Goal: Information Seeking & Learning: Learn about a topic

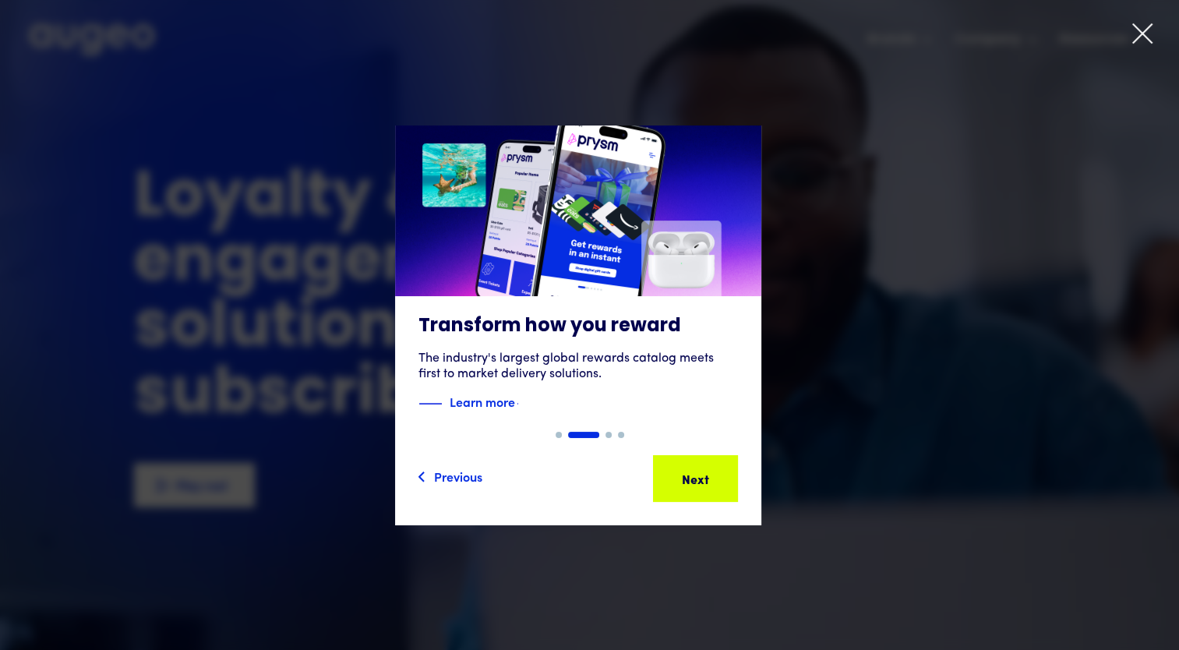
click at [440, 479] on div "Previous" at bounding box center [451, 478] width 65 height 19
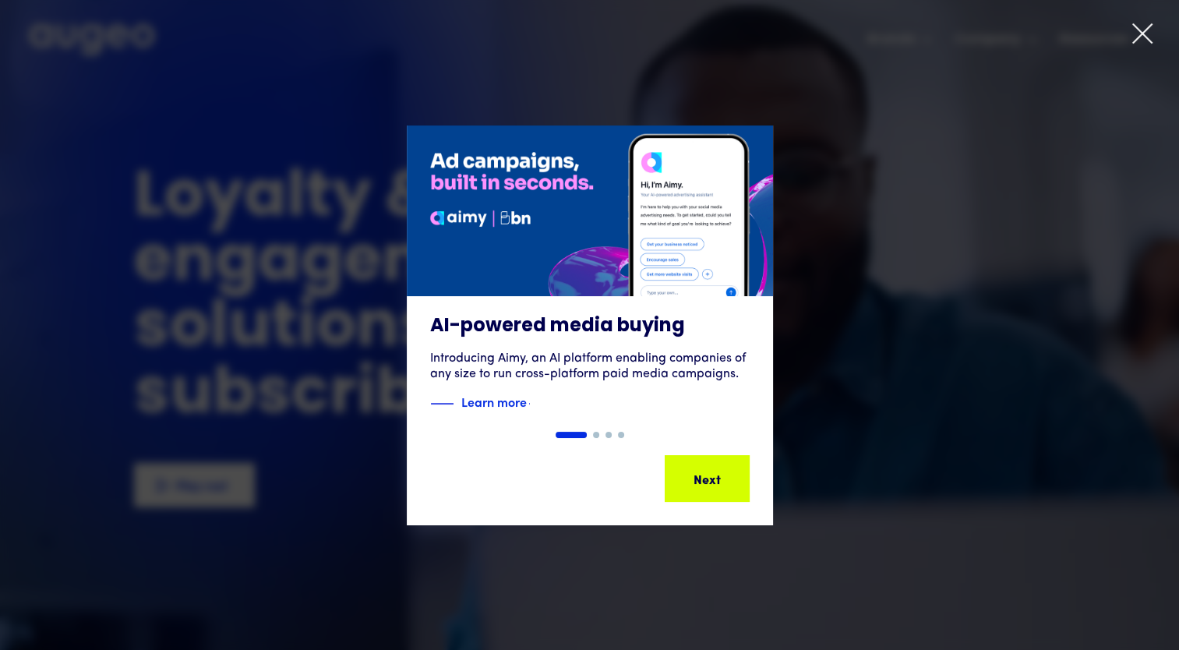
click at [596, 433] on div "Show slide 2 of 4" at bounding box center [596, 435] width 6 height 6
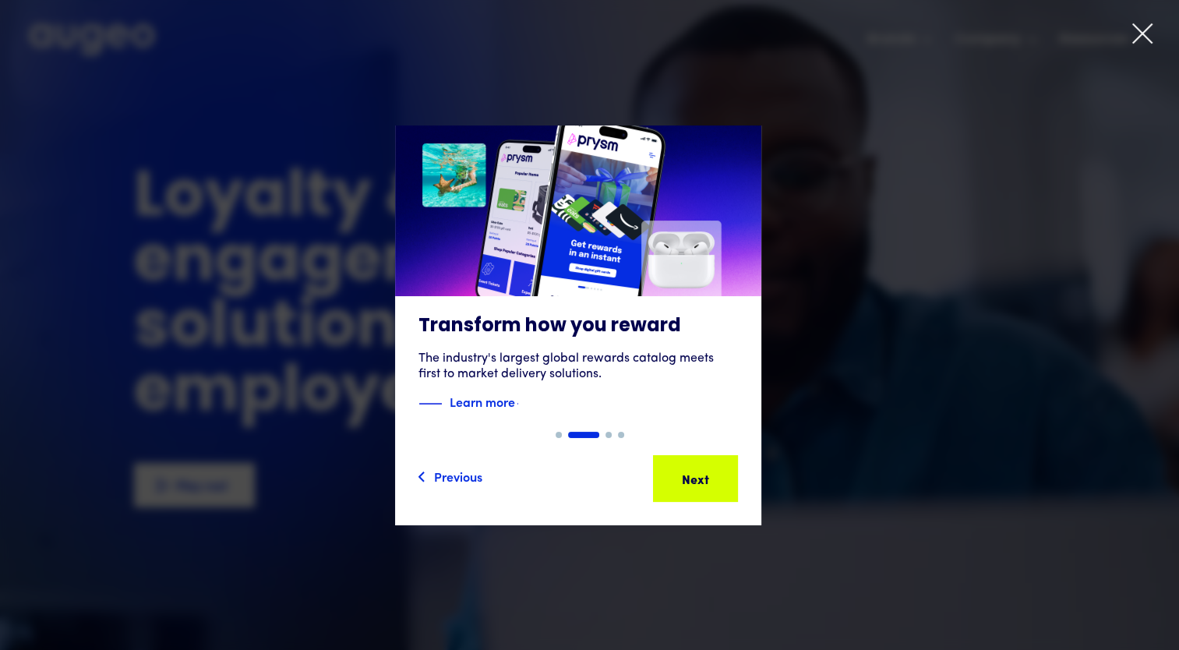
click at [608, 436] on div "Show slide 3 of 4" at bounding box center [609, 435] width 6 height 6
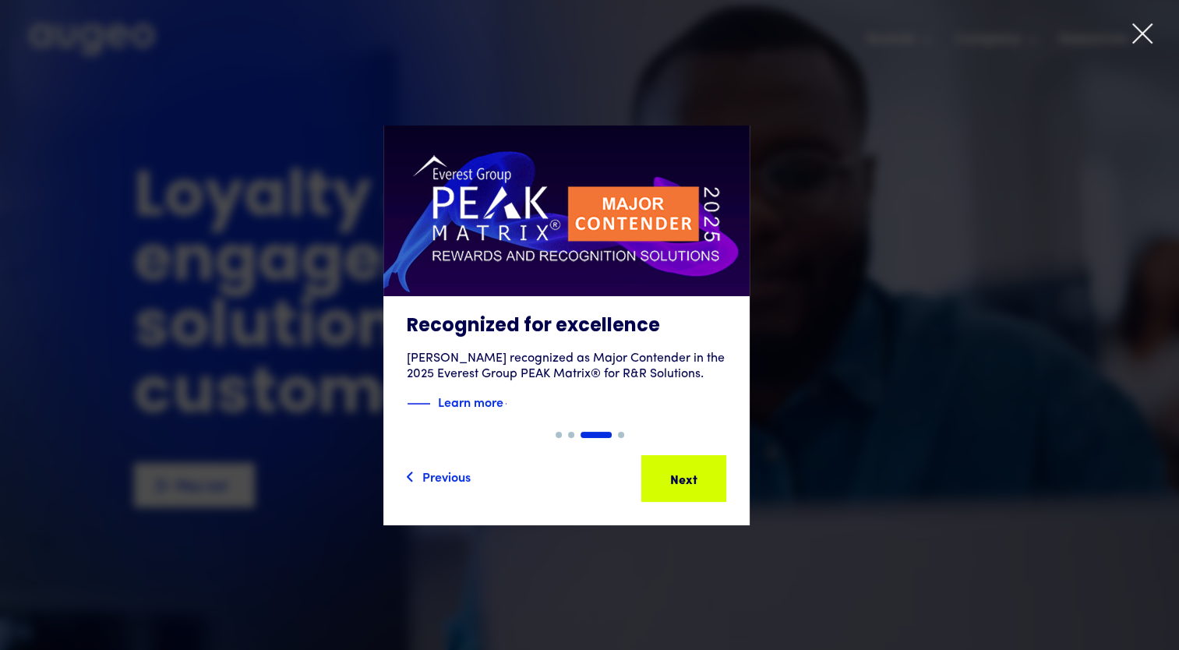
click at [619, 435] on div "Show slide 4 of 4" at bounding box center [621, 435] width 6 height 6
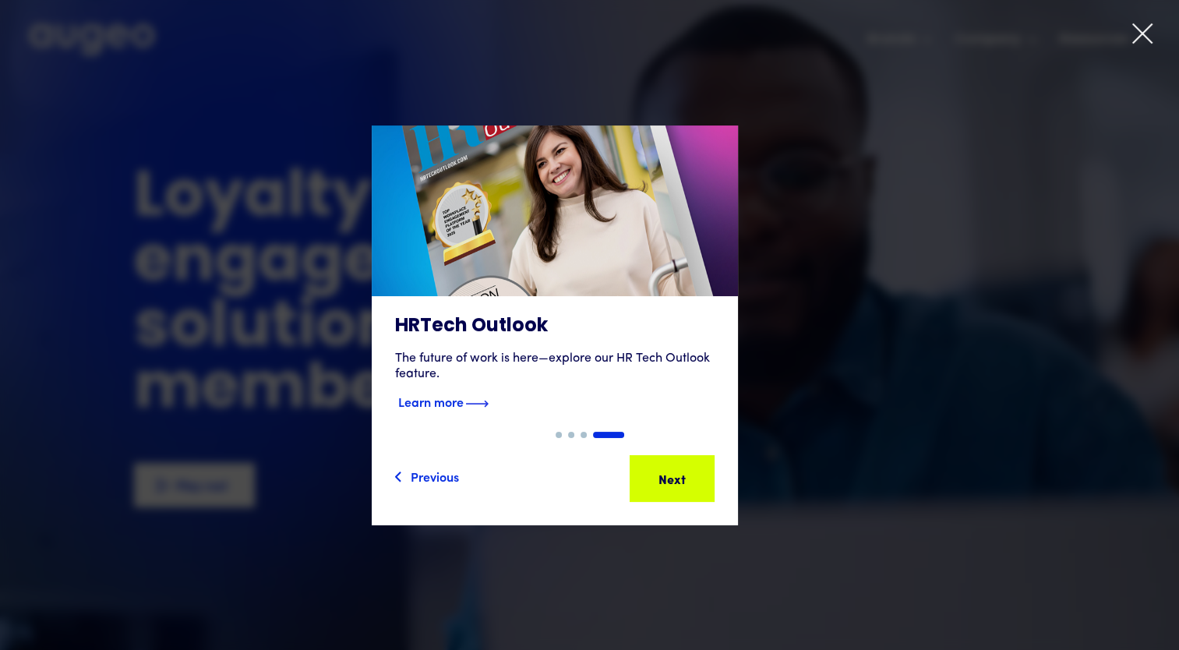
click at [645, 363] on div "The future of work is here—explore our HR Tech Outlook feature." at bounding box center [555, 366] width 320 height 31
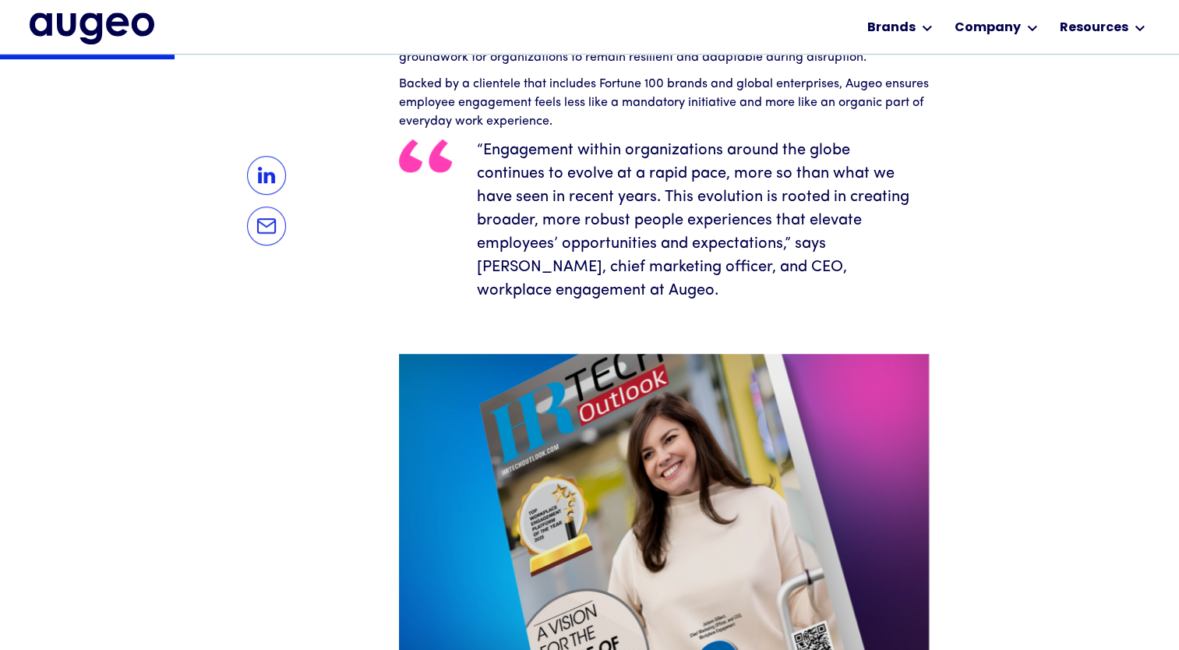
scroll to position [881, 0]
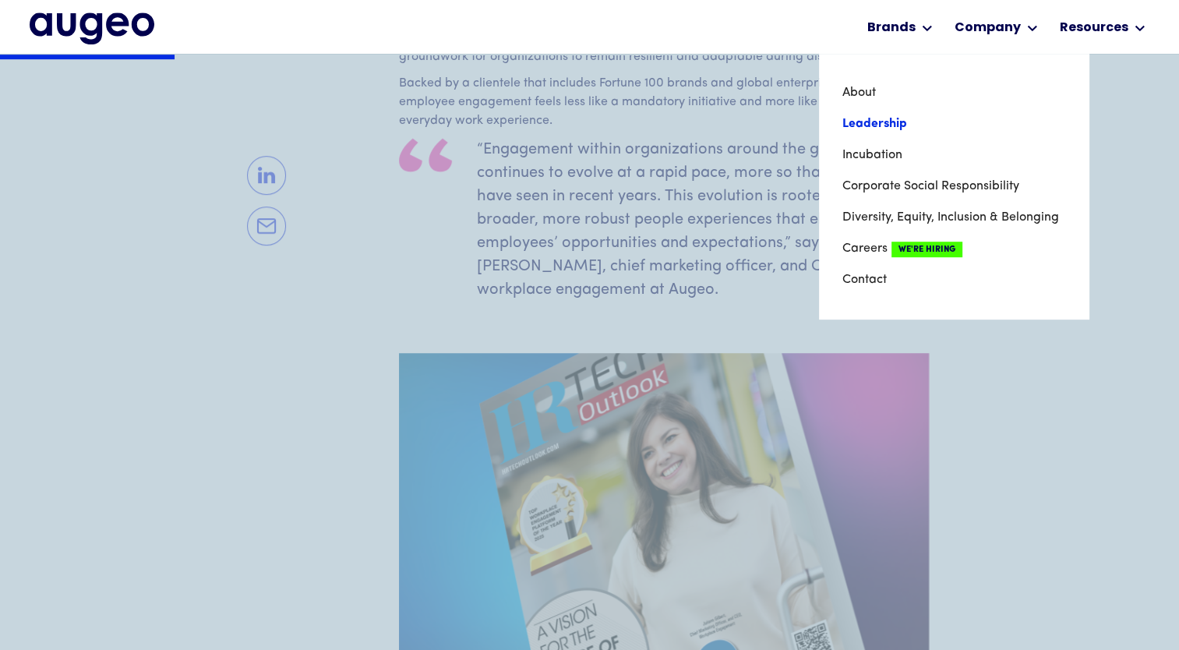
click at [953, 117] on link "Leadership" at bounding box center [954, 123] width 223 height 31
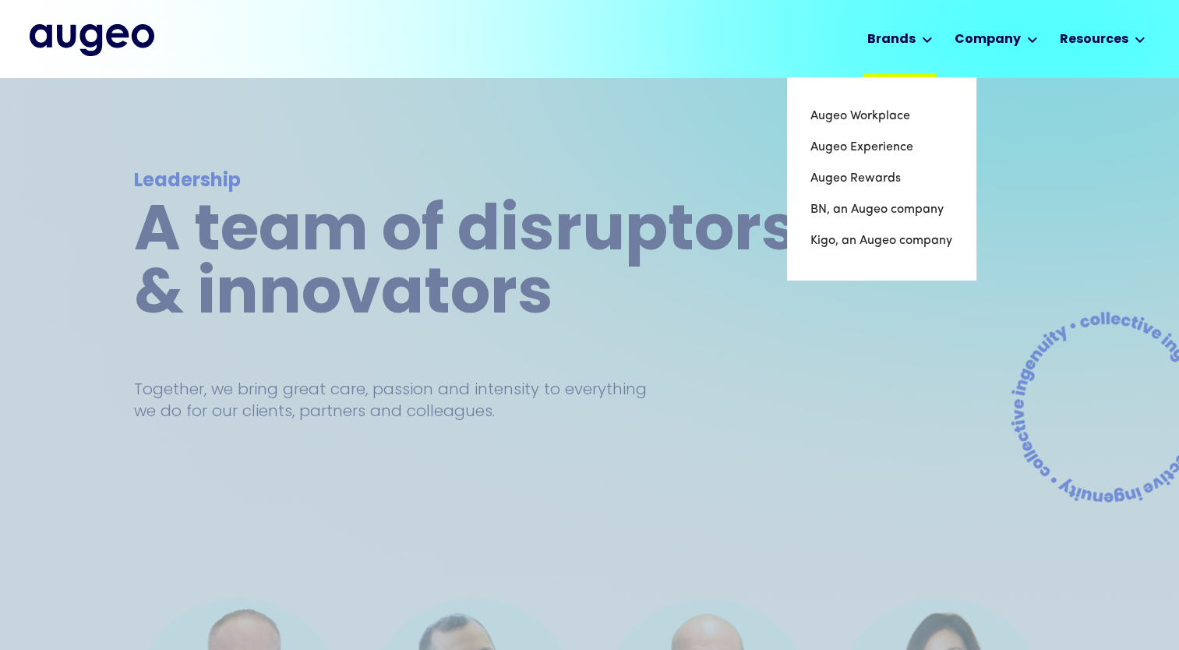
click at [907, 44] on div "Brands" at bounding box center [892, 39] width 48 height 19
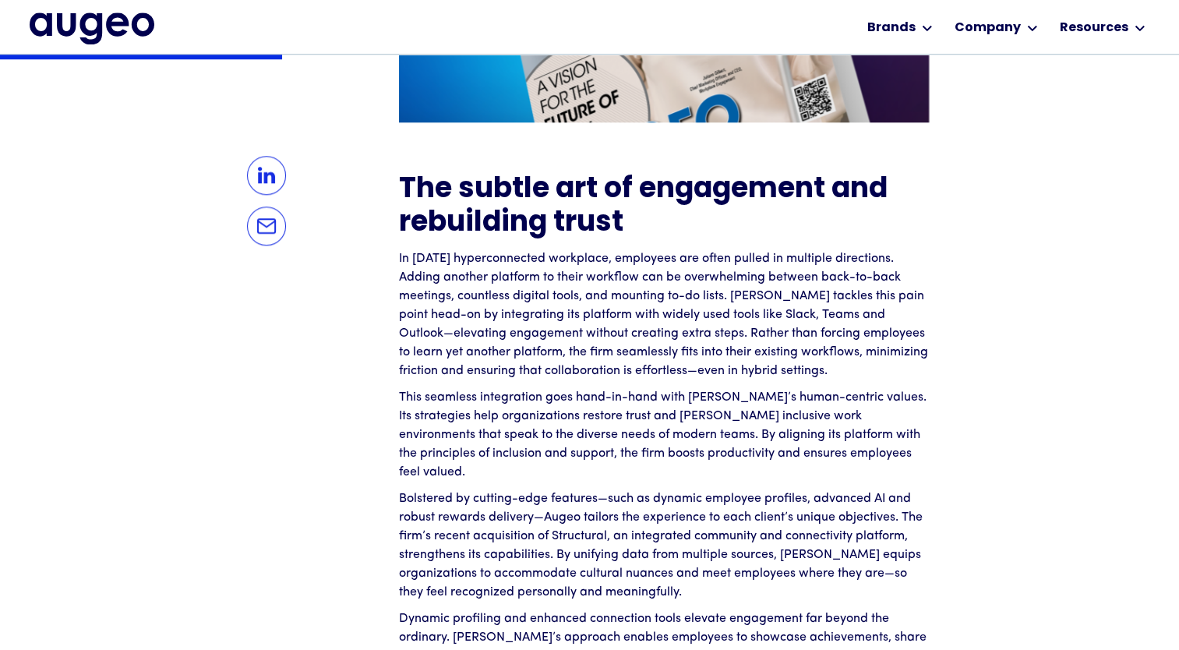
scroll to position [1426, 0]
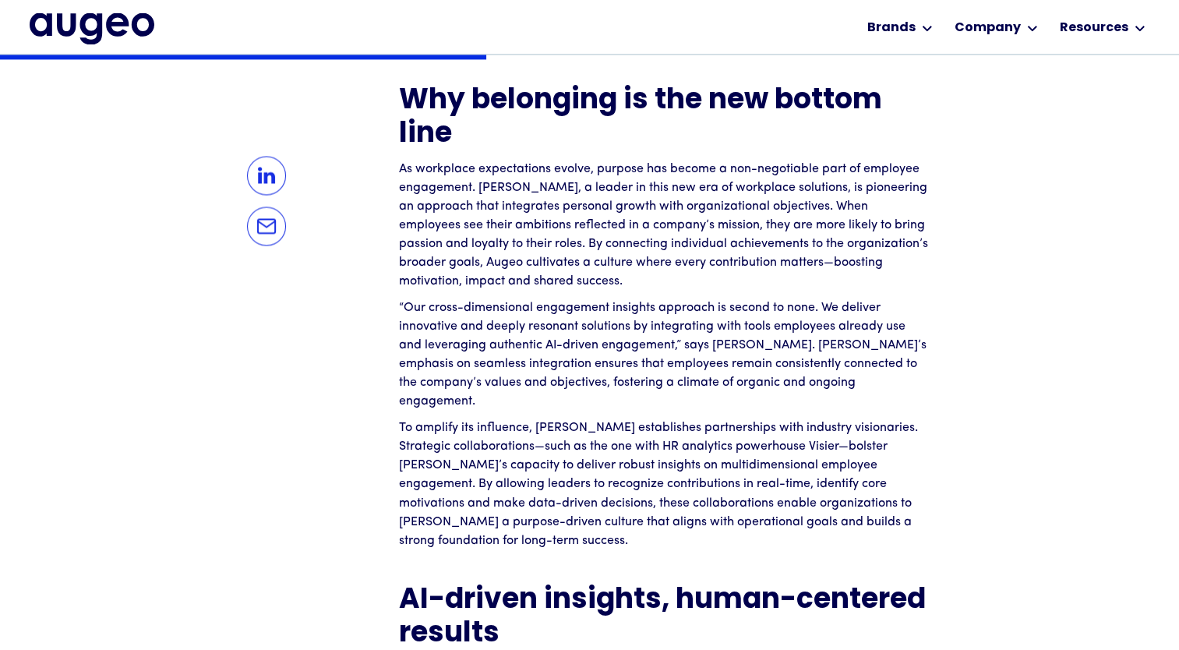
scroll to position [2459, 0]
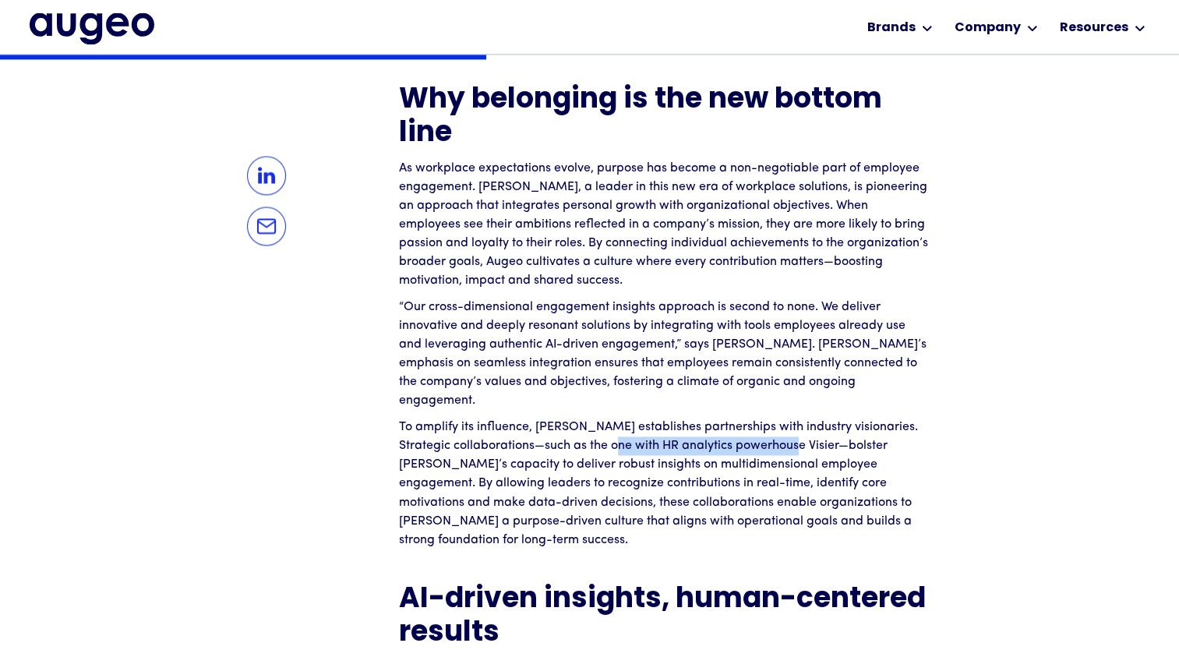
drag, startPoint x: 611, startPoint y: 403, endPoint x: 786, endPoint y: 416, distance: 175.1
click at [786, 418] on p "To amplify its influence, Augeo establishes partnerships with industry visionar…" at bounding box center [664, 483] width 530 height 131
copy p "HR analytics powerhouse Visier"
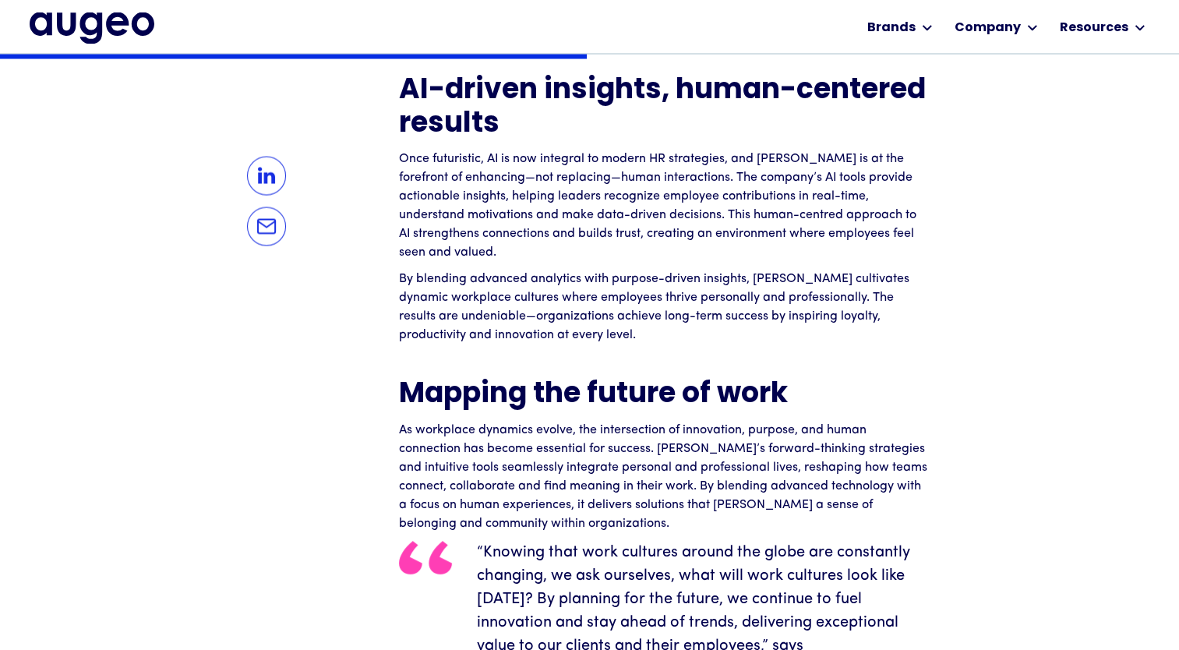
scroll to position [2968, 0]
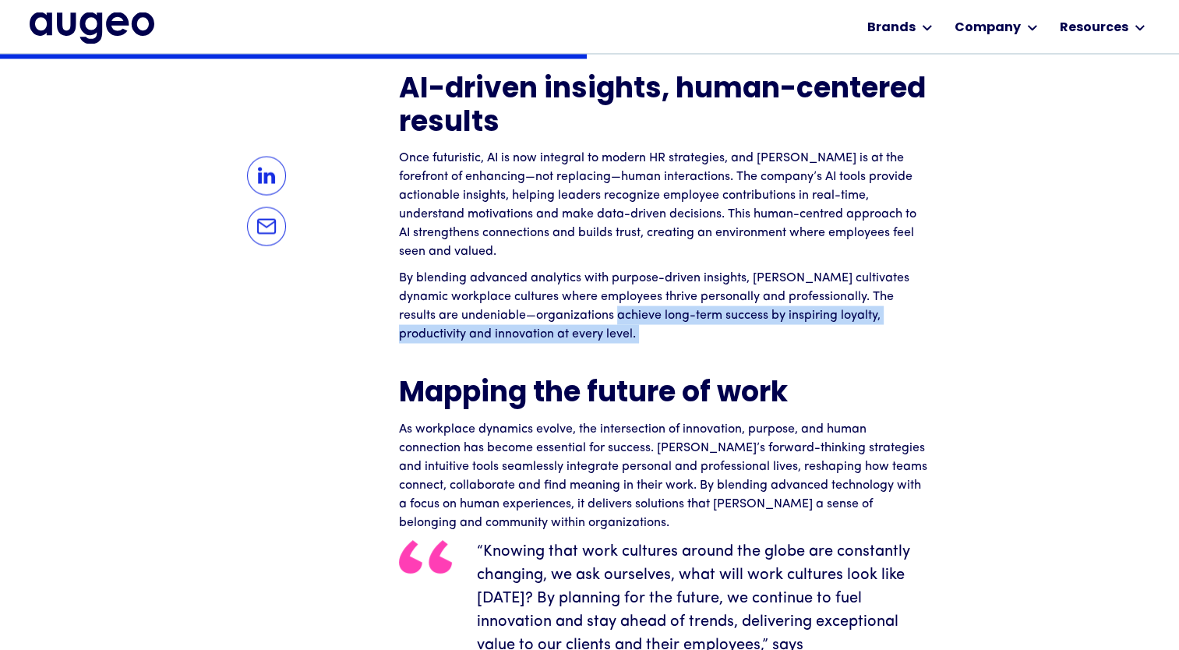
drag, startPoint x: 602, startPoint y: 277, endPoint x: 527, endPoint y: 308, distance: 81.1
copy div "long-term success by inspiring loyalty, productivity and innovation at every le…"
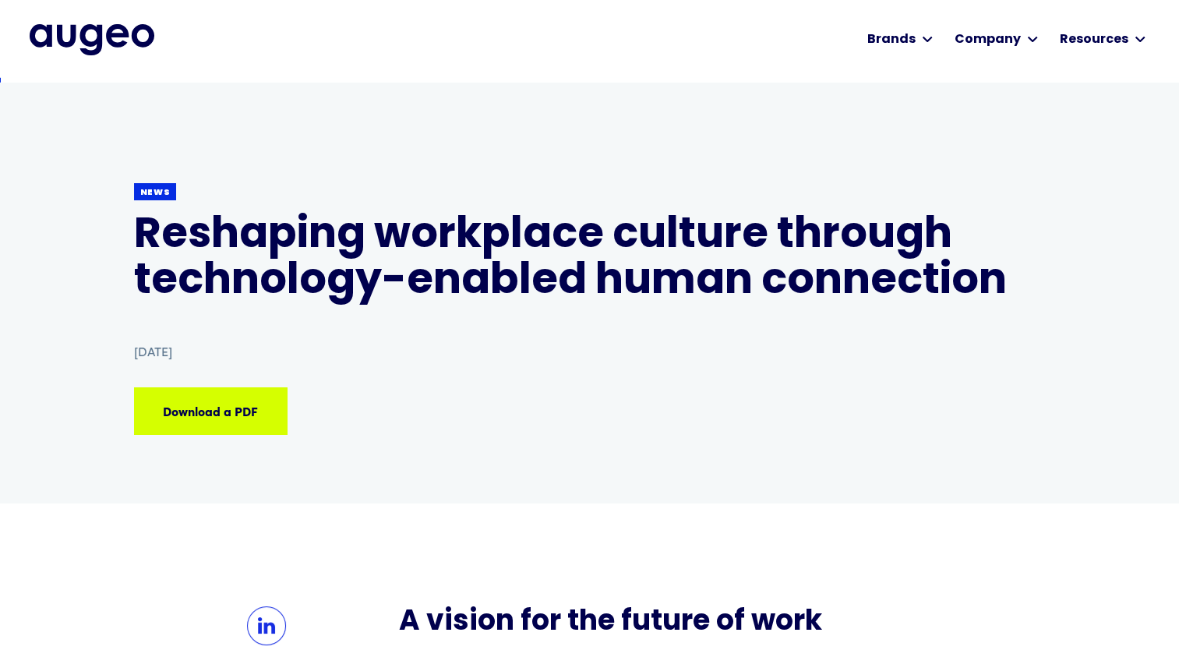
scroll to position [0, 0]
click at [240, 429] on div "Download a PDF Download a PDF Download a PDF Download a PDF" at bounding box center [211, 411] width 150 height 44
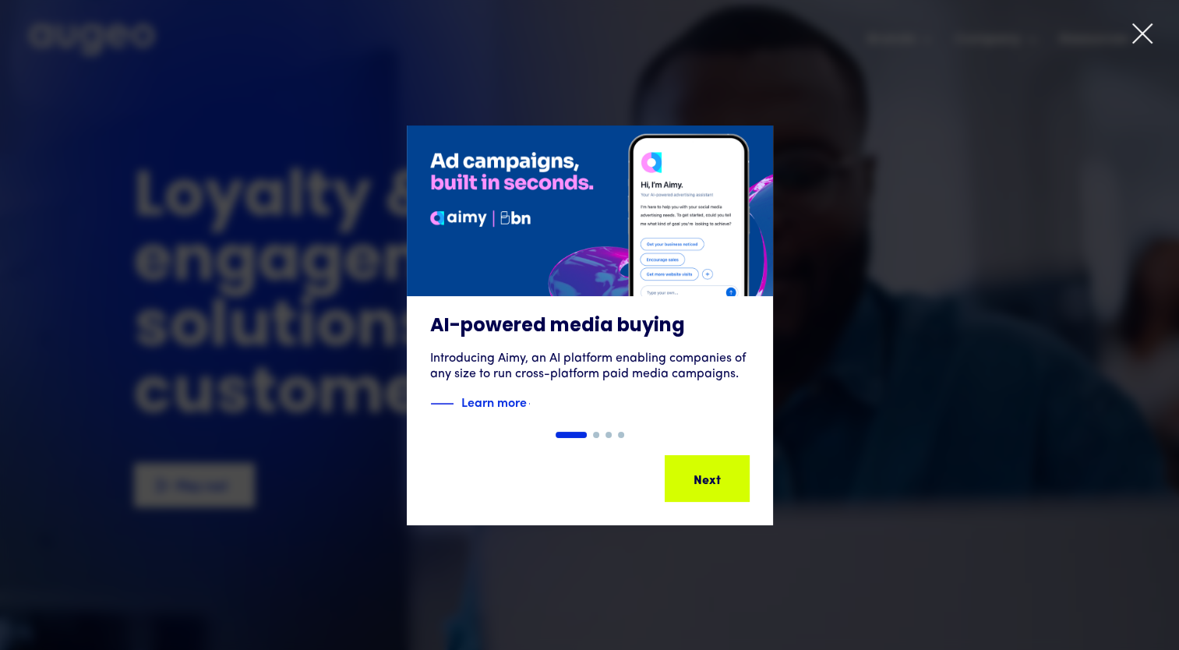
click at [606, 434] on div "Show slide 3 of 4" at bounding box center [609, 435] width 6 height 6
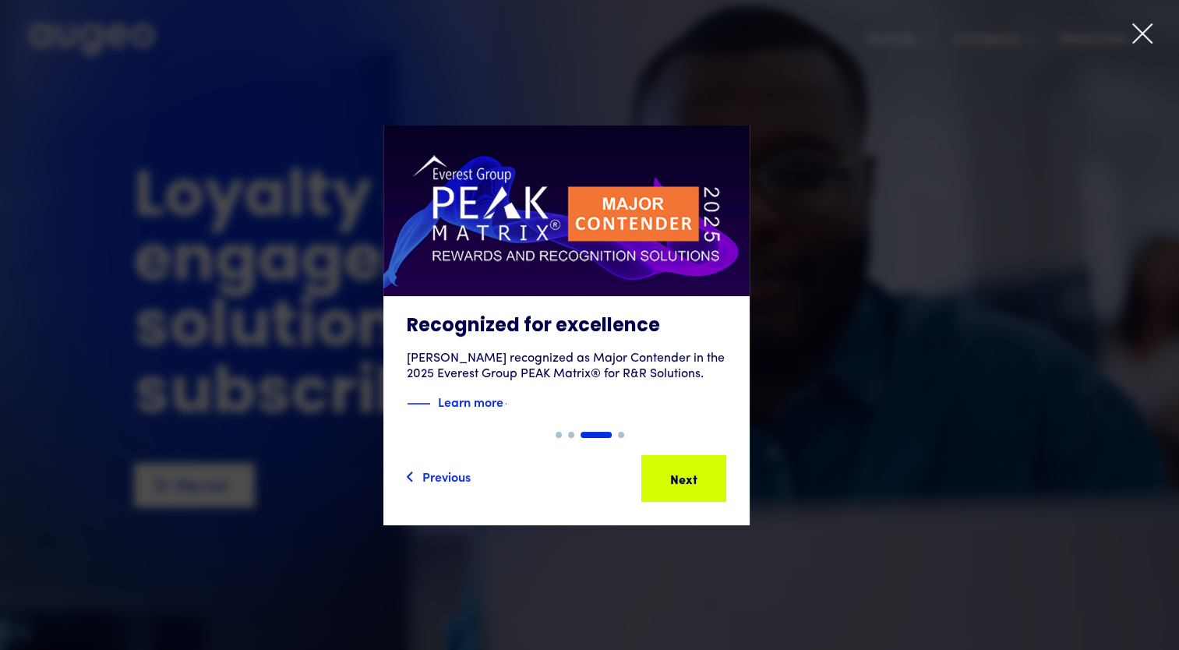
click at [621, 435] on div "Show slide 4 of 4" at bounding box center [621, 435] width 6 height 6
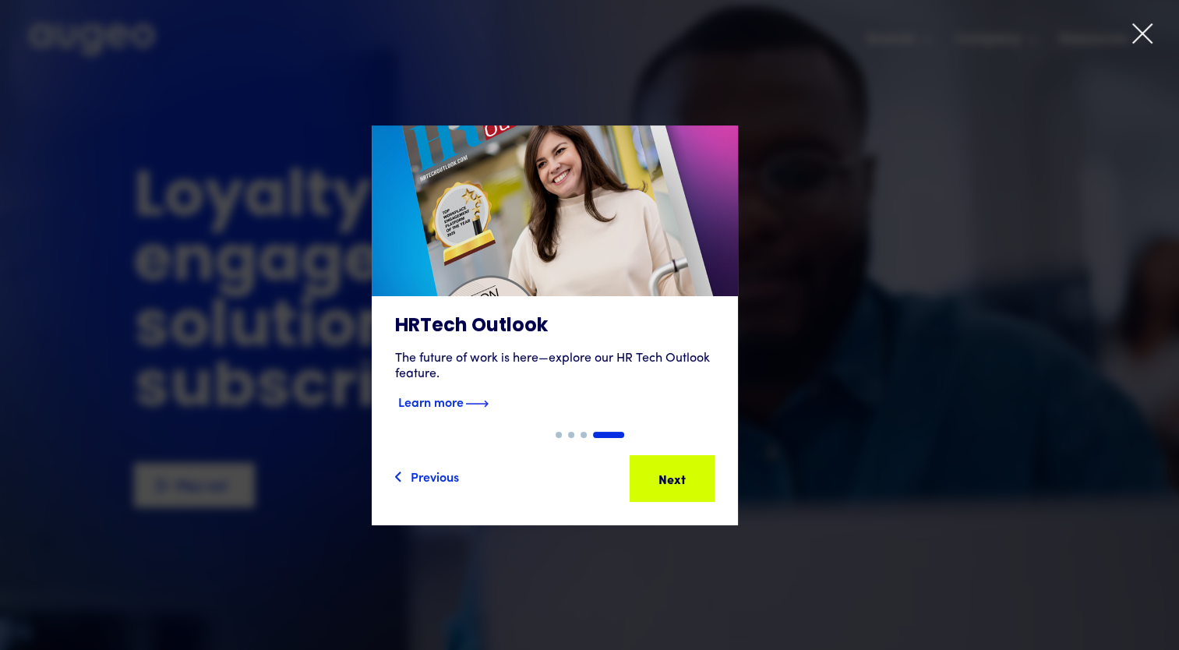
click at [464, 404] on strong "Learn more" at bounding box center [430, 401] width 65 height 17
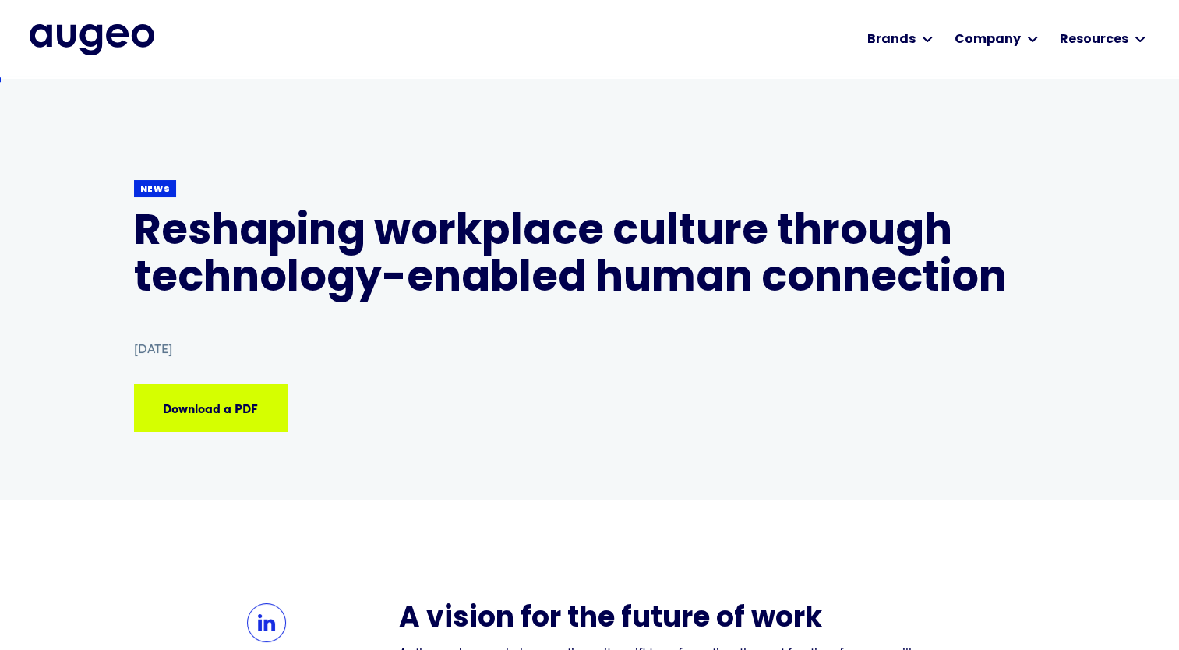
scroll to position [1, 0]
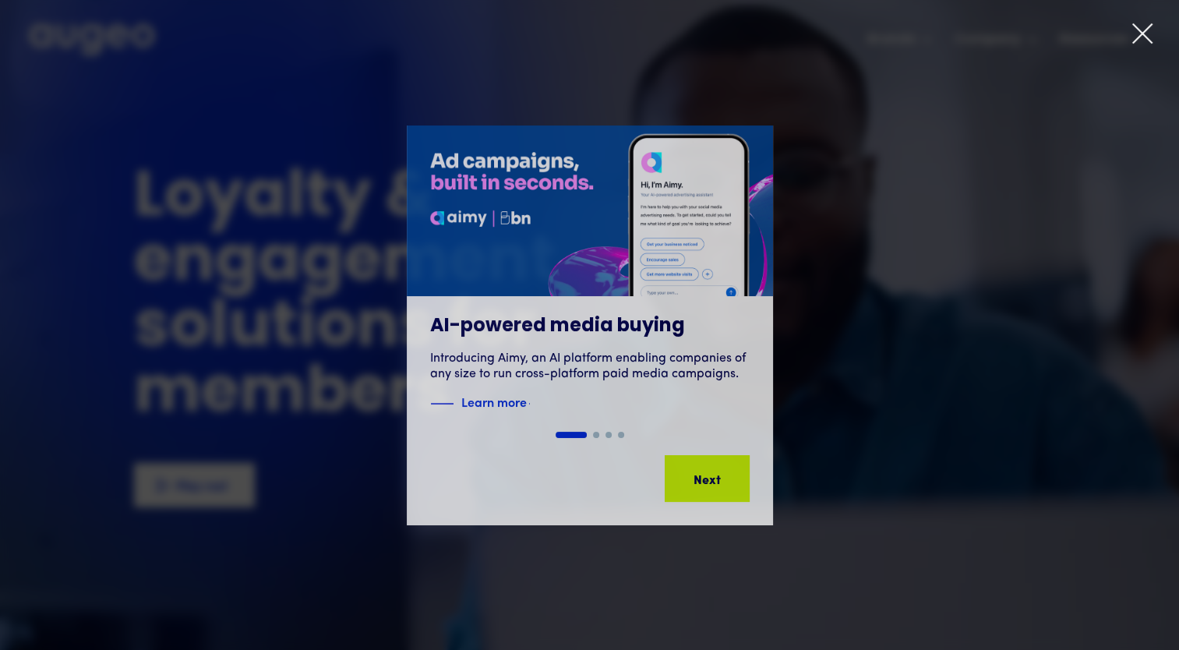
click at [1136, 32] on icon at bounding box center [1142, 33] width 23 height 23
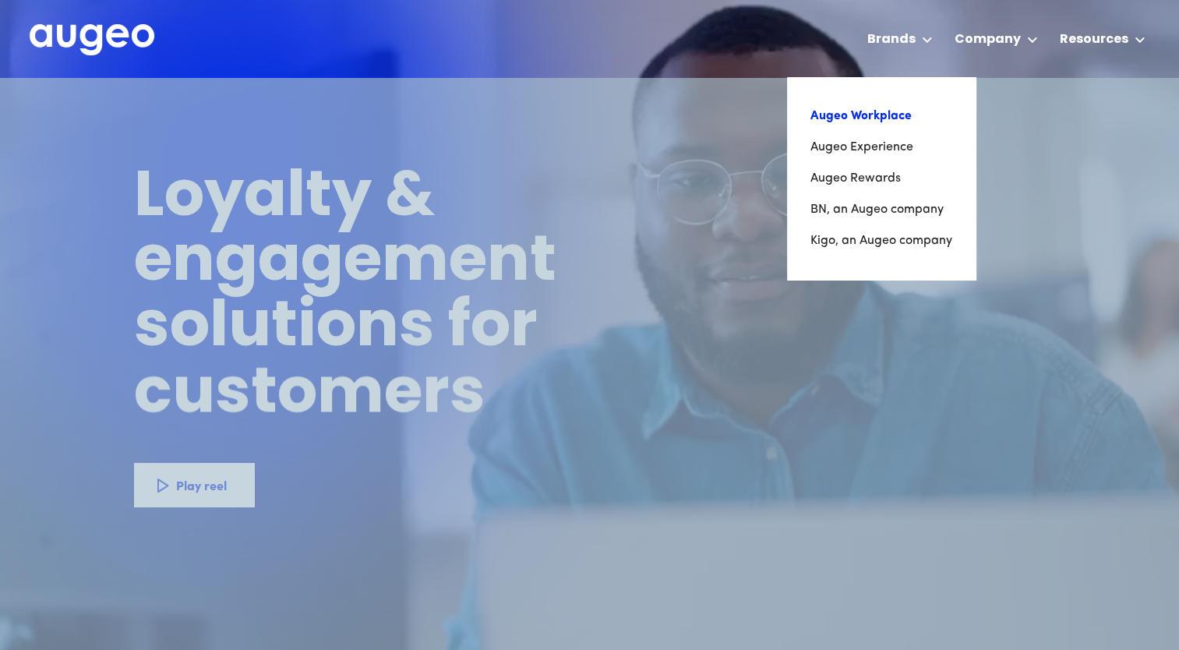
click at [893, 120] on link "Augeo Workplace" at bounding box center [882, 116] width 142 height 31
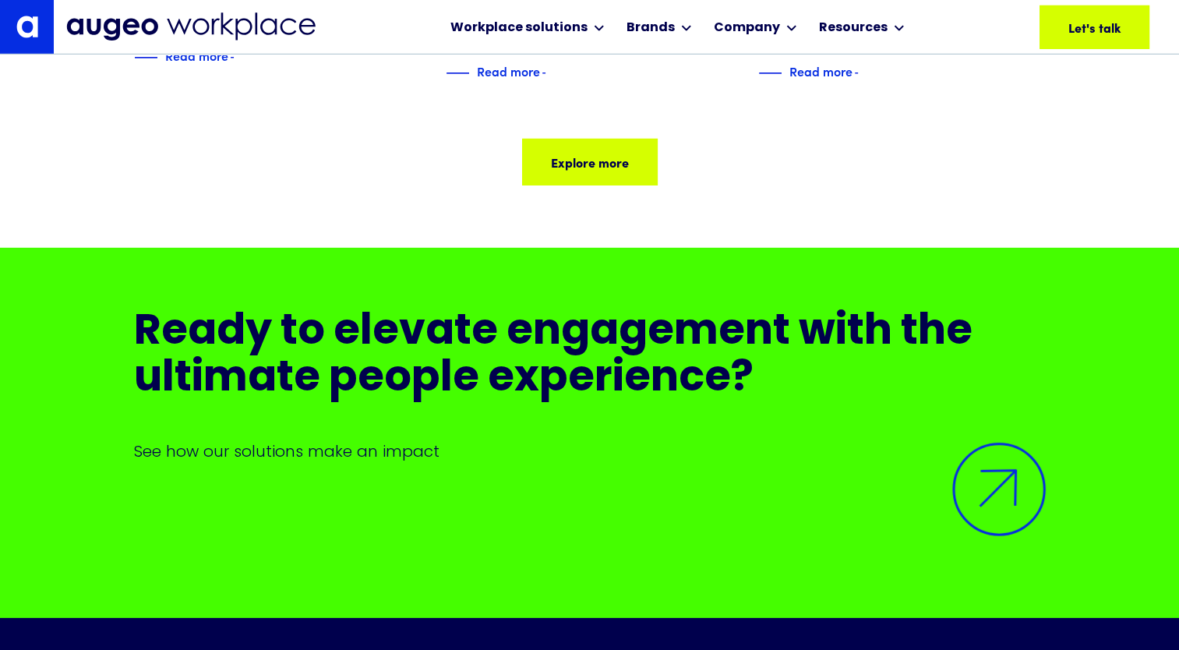
scroll to position [10581, 0]
